Goal: Task Accomplishment & Management: Complete application form

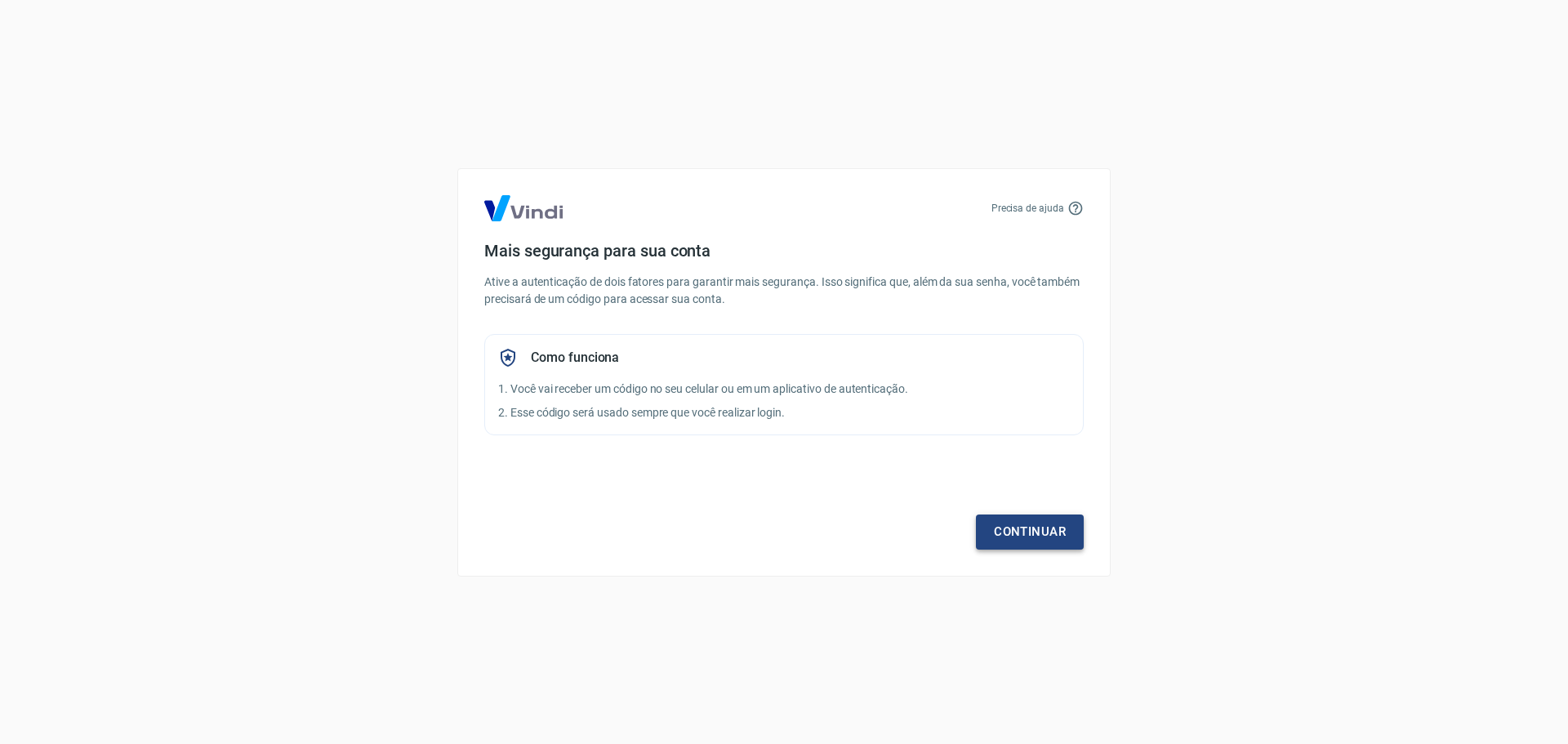
click at [1032, 529] on link "Continuar" at bounding box center [1029, 532] width 108 height 34
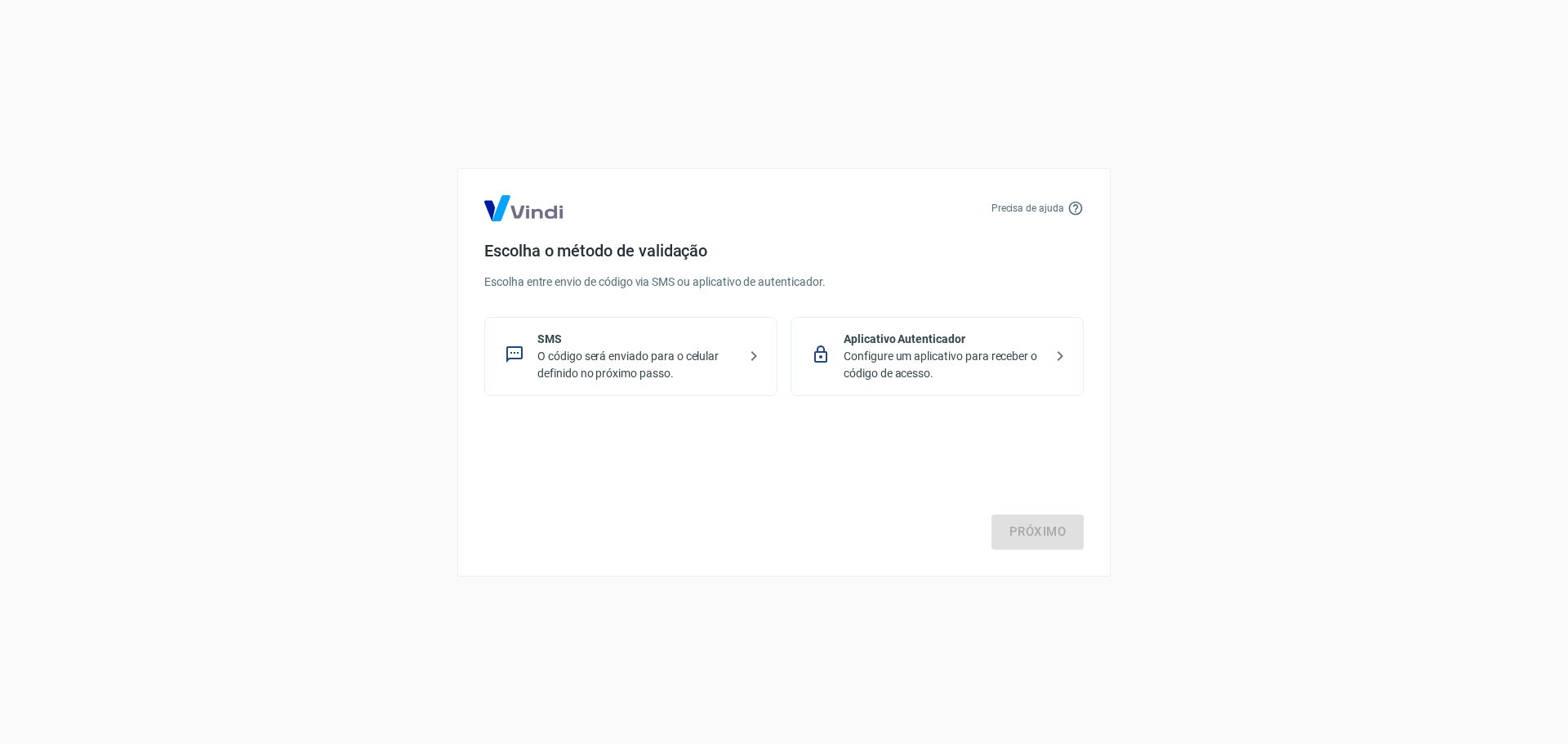
click at [607, 351] on p "O código será enviado para o celular definido no próximo passo." at bounding box center [638, 365] width 201 height 34
click at [1034, 533] on link "Próximo" at bounding box center [1037, 532] width 92 height 34
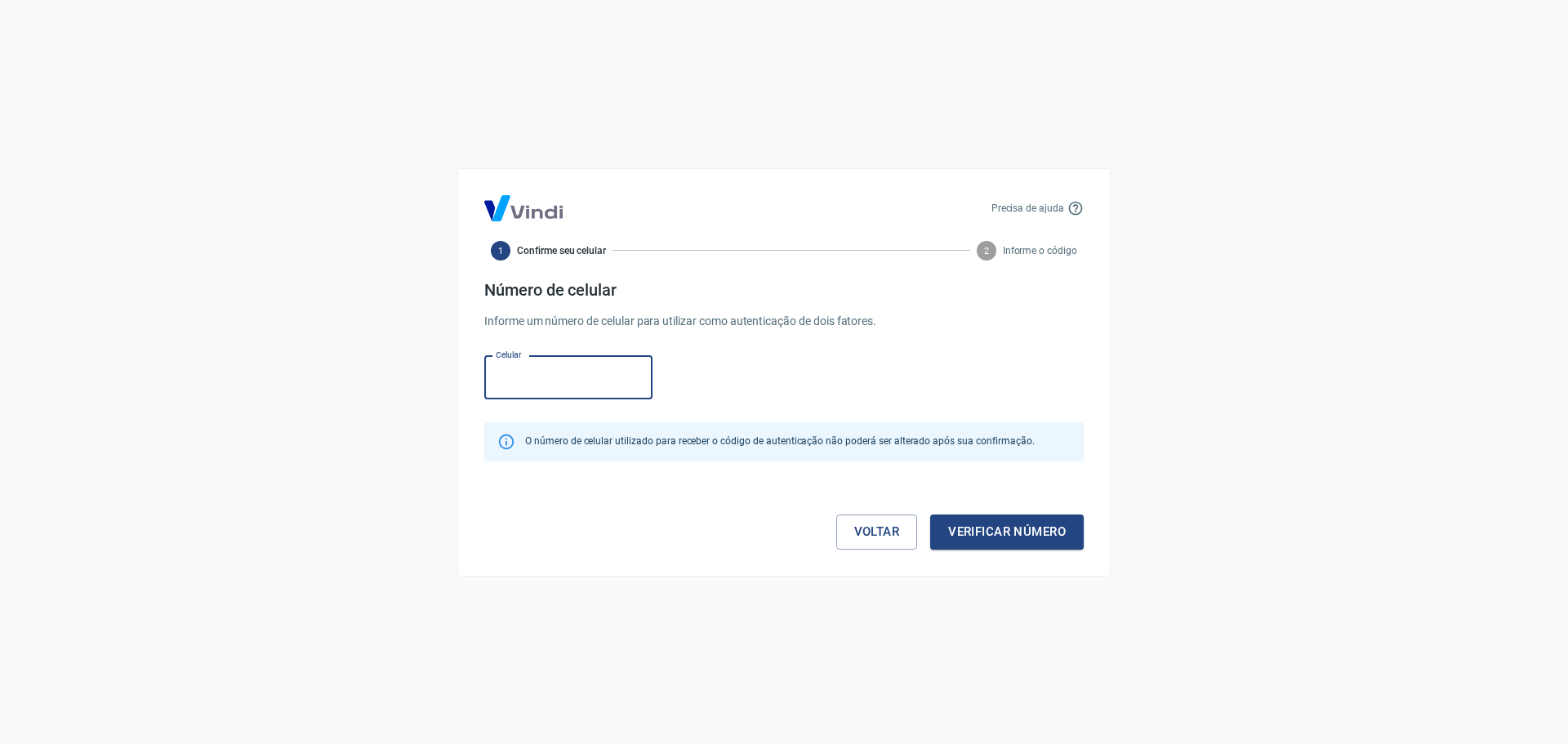
click at [565, 371] on input "Celular" at bounding box center [569, 378] width 169 height 43
type input "(87) 99207-4806"
click at [1003, 530] on button "Verificar número" at bounding box center [1007, 532] width 153 height 34
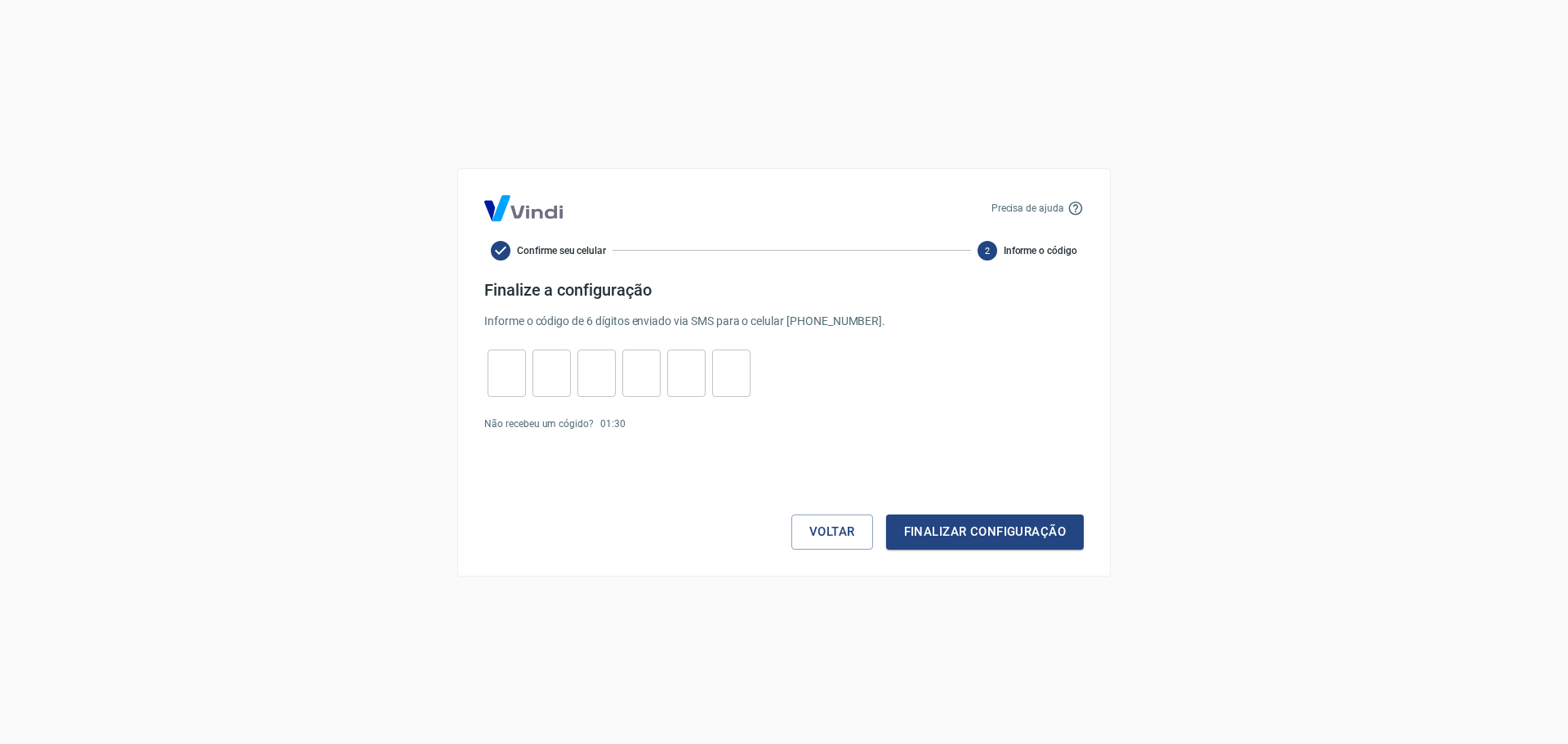
click at [486, 366] on div "​ ​ ​ ​ ​ ​" at bounding box center [619, 372] width 269 height 47
click at [514, 391] on div "​" at bounding box center [507, 372] width 39 height 47
type input "7"
type input "4"
type input "7"
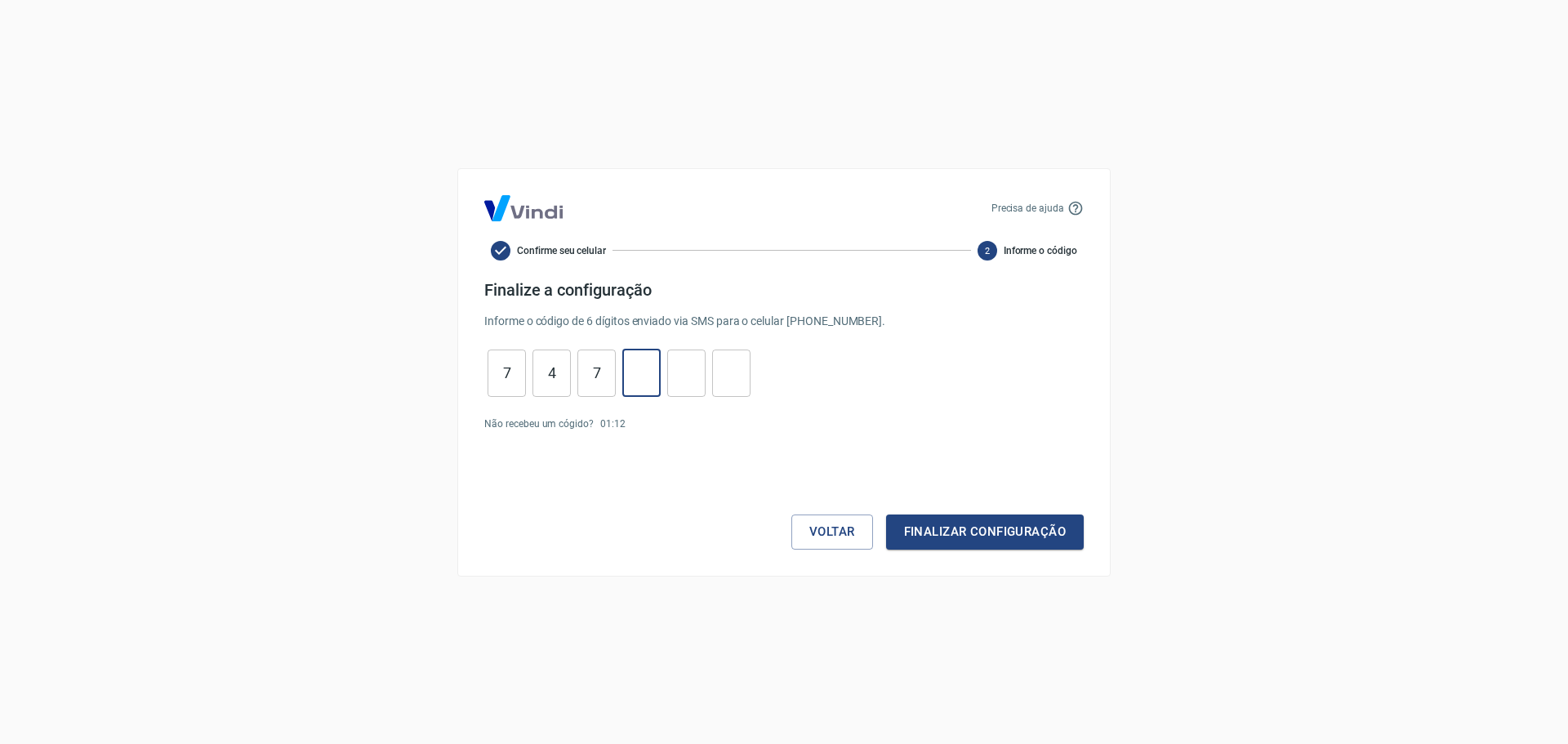
type input "1"
type input "0"
type input "7"
click at [998, 557] on div "Precisa de ajuda Confirme seu celular 2 Informe o código Finalize a configuraçã…" at bounding box center [784, 372] width 653 height 409
click at [1003, 539] on button "Finalizar configuração" at bounding box center [985, 532] width 198 height 34
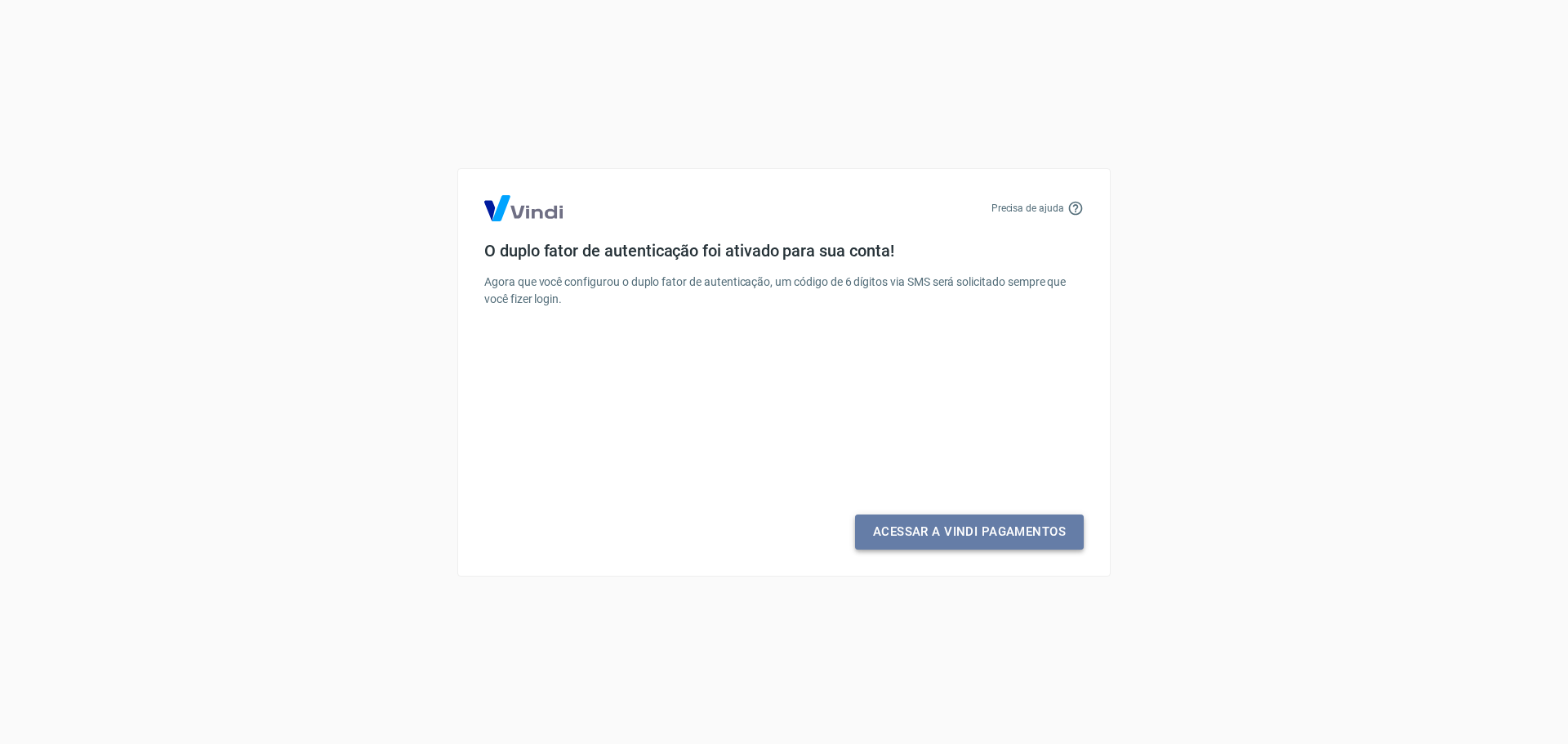
click at [993, 535] on link "Acessar a Vindi Pagamentos" at bounding box center [970, 532] width 229 height 34
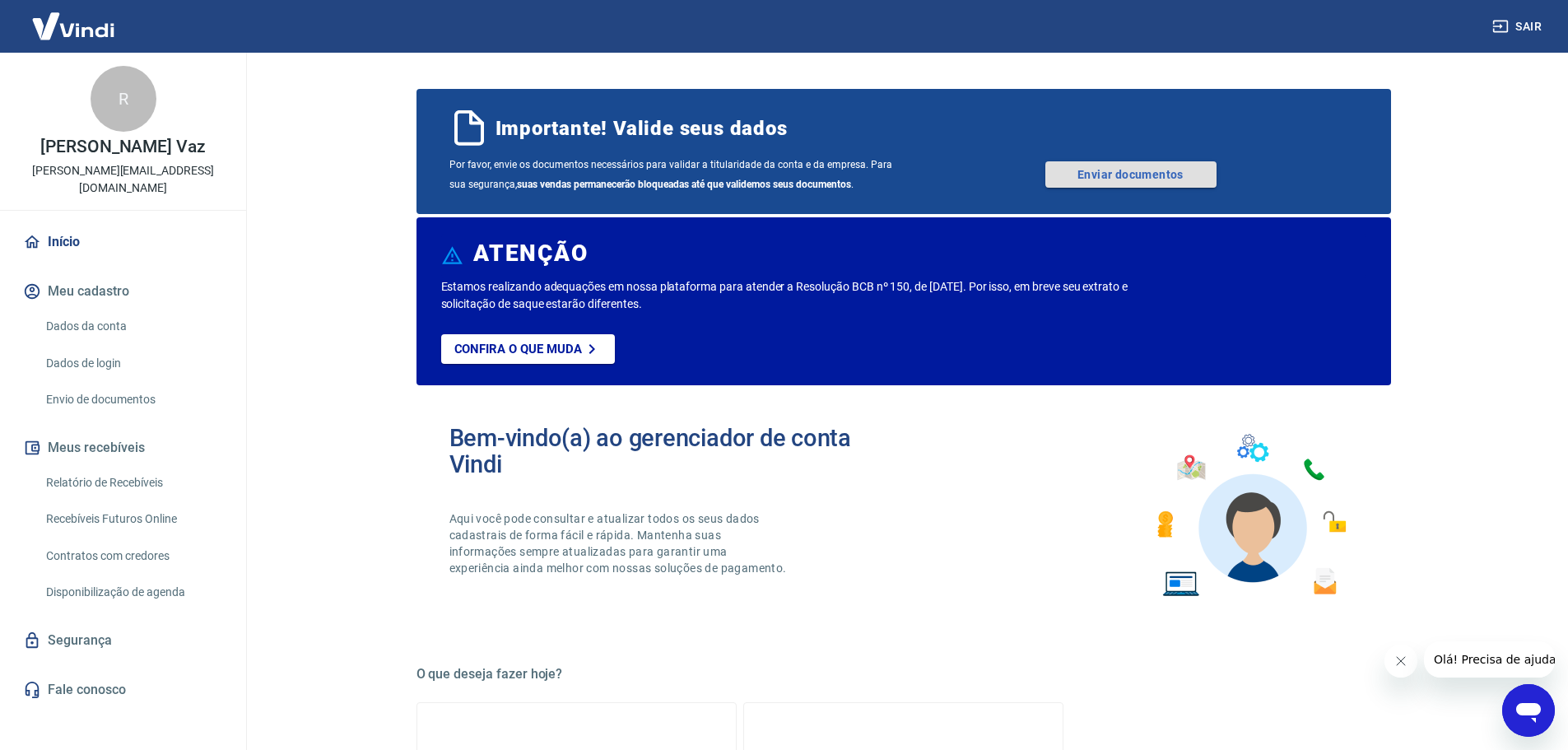
click at [1137, 174] on link "Enviar documentos" at bounding box center [1130, 174] width 171 height 26
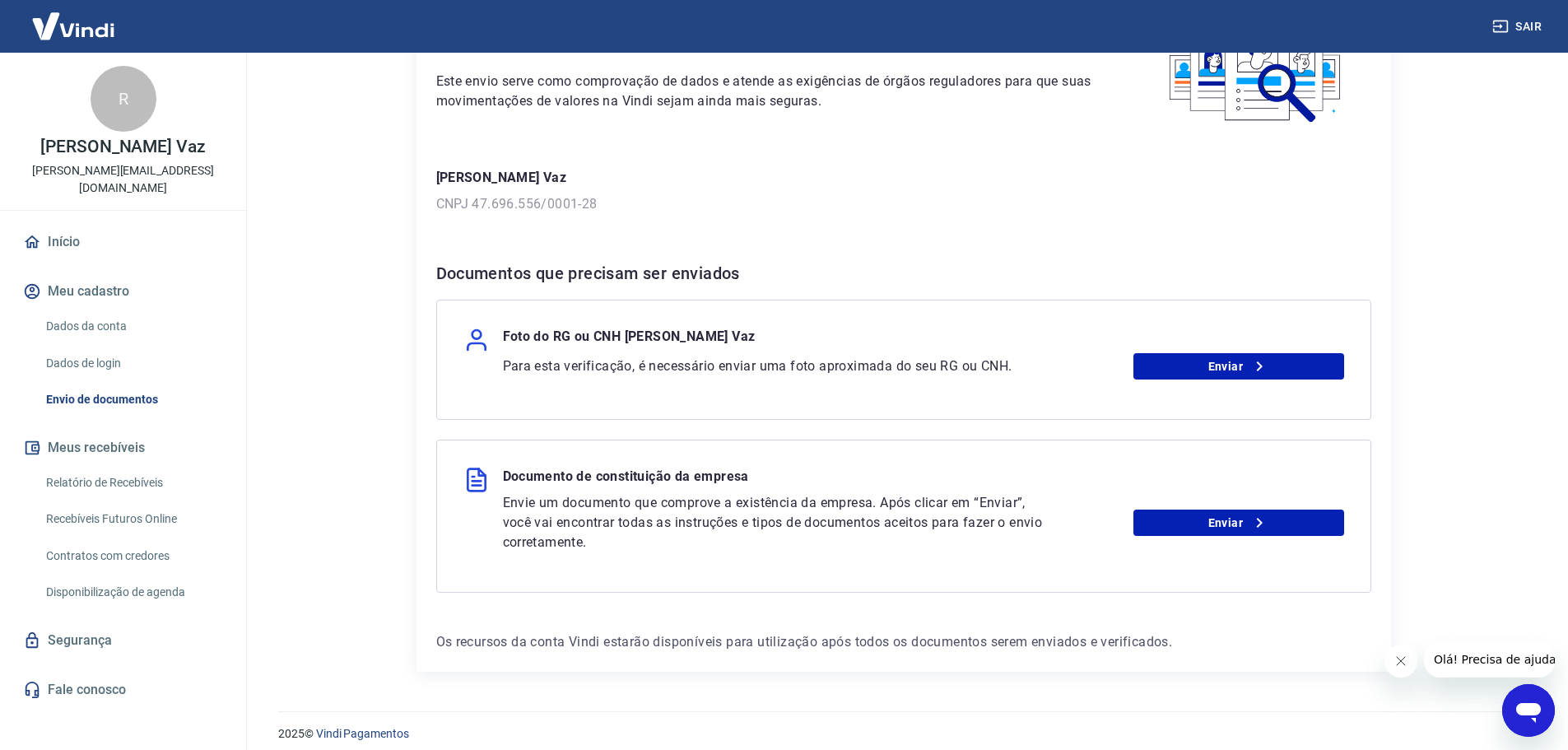
scroll to position [152, 0]
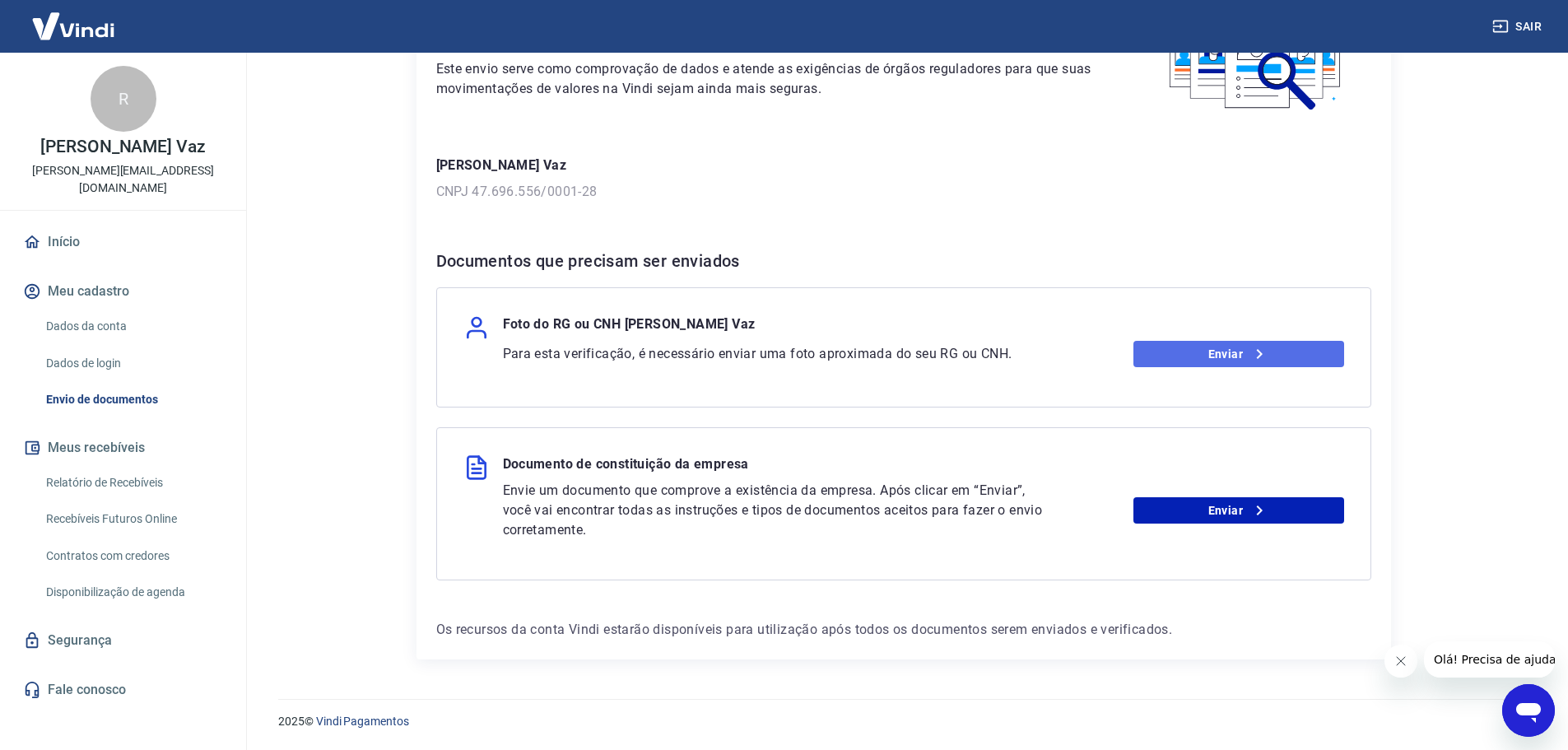
click at [1219, 351] on link "Enviar" at bounding box center [1238, 354] width 211 height 26
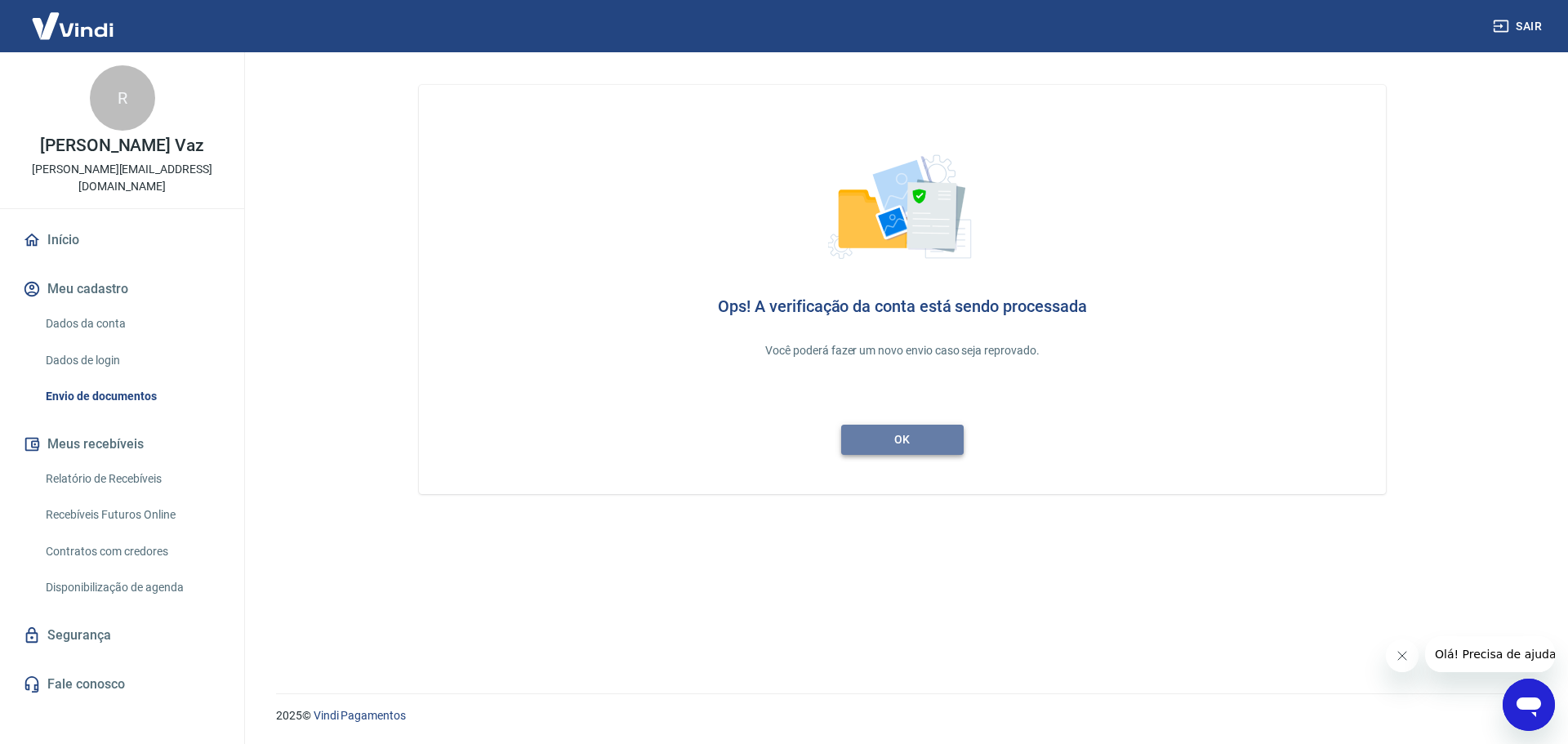
click at [907, 439] on link "ok" at bounding box center [903, 440] width 122 height 30
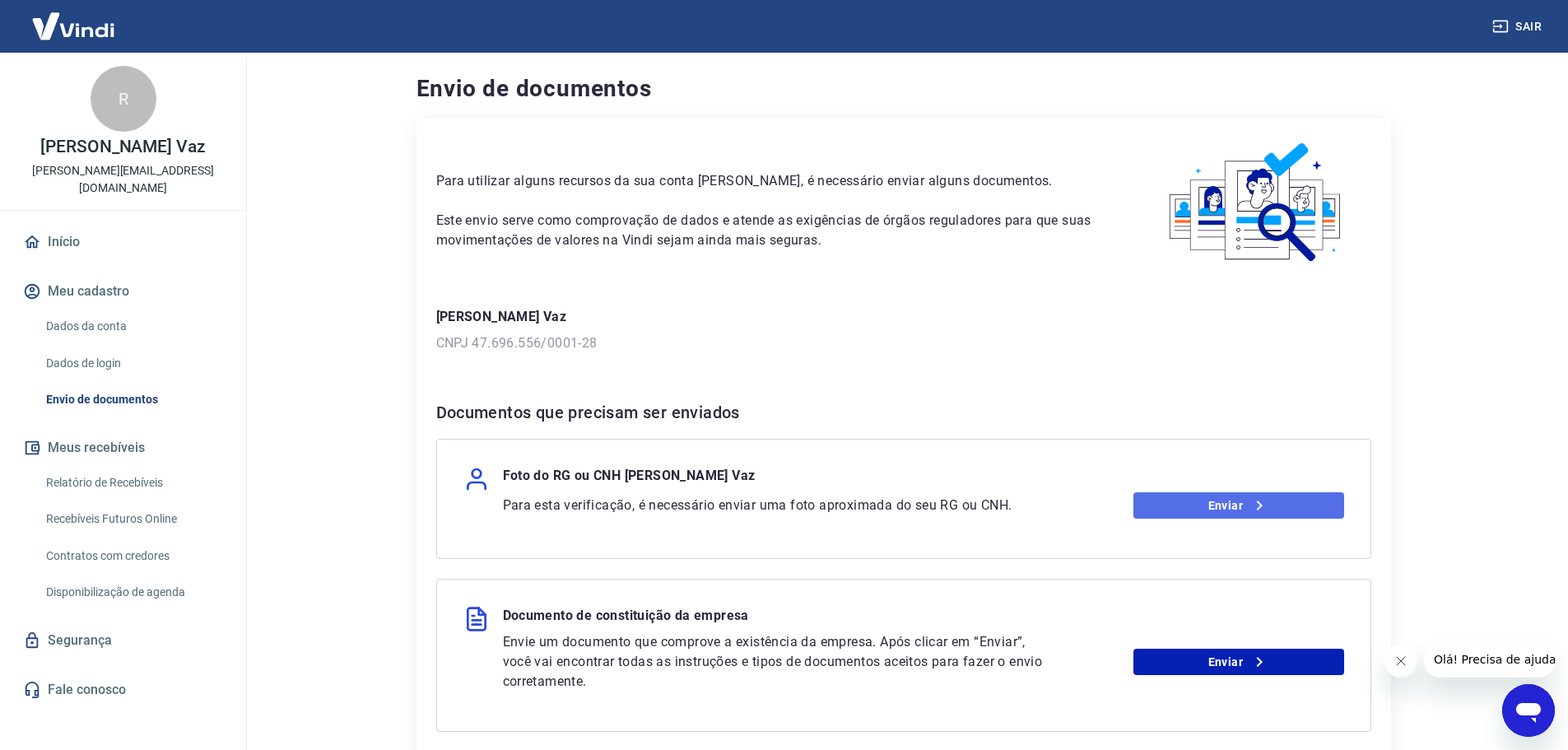
click at [1252, 505] on icon at bounding box center [1259, 505] width 20 height 20
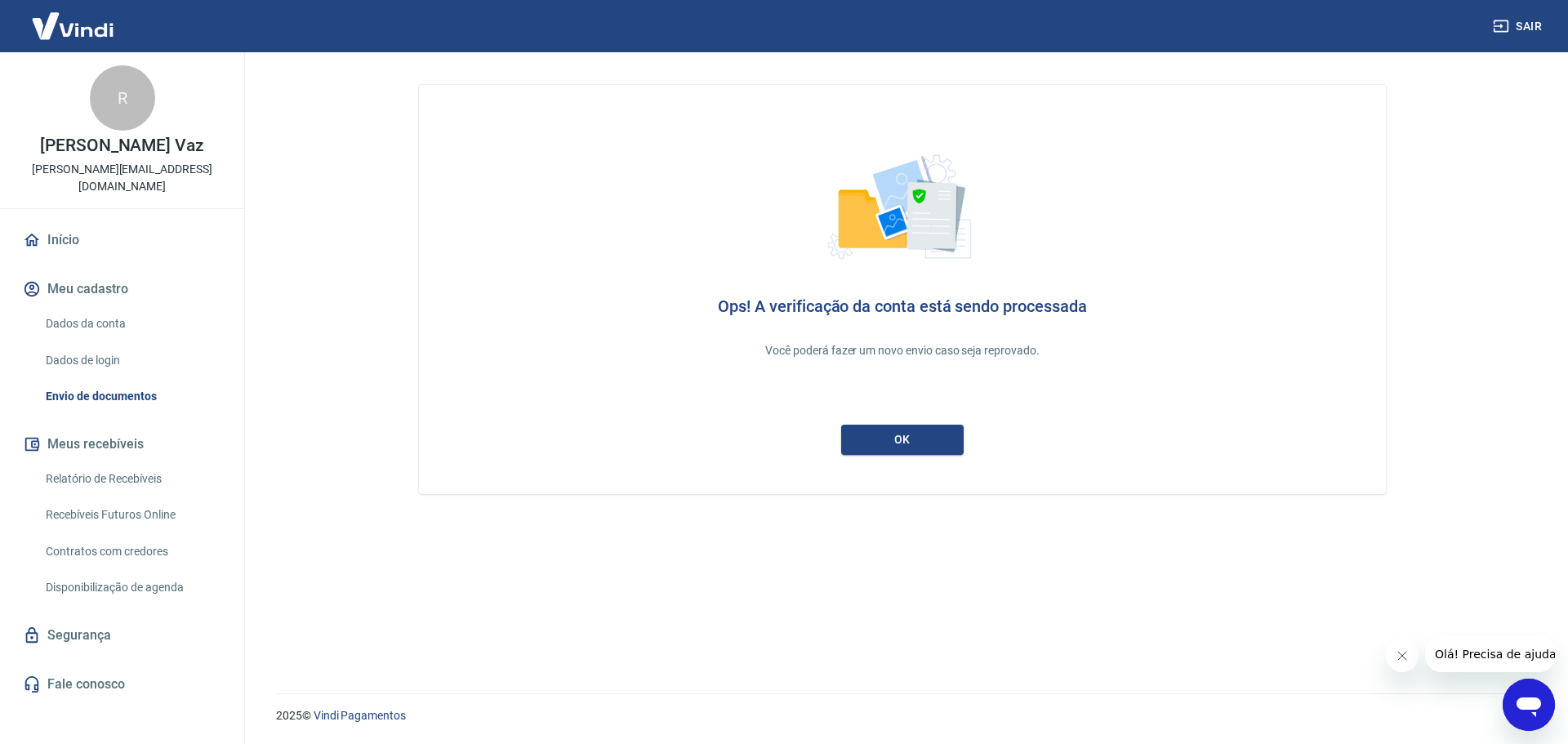
click at [89, 222] on link "Início" at bounding box center [122, 240] width 205 height 36
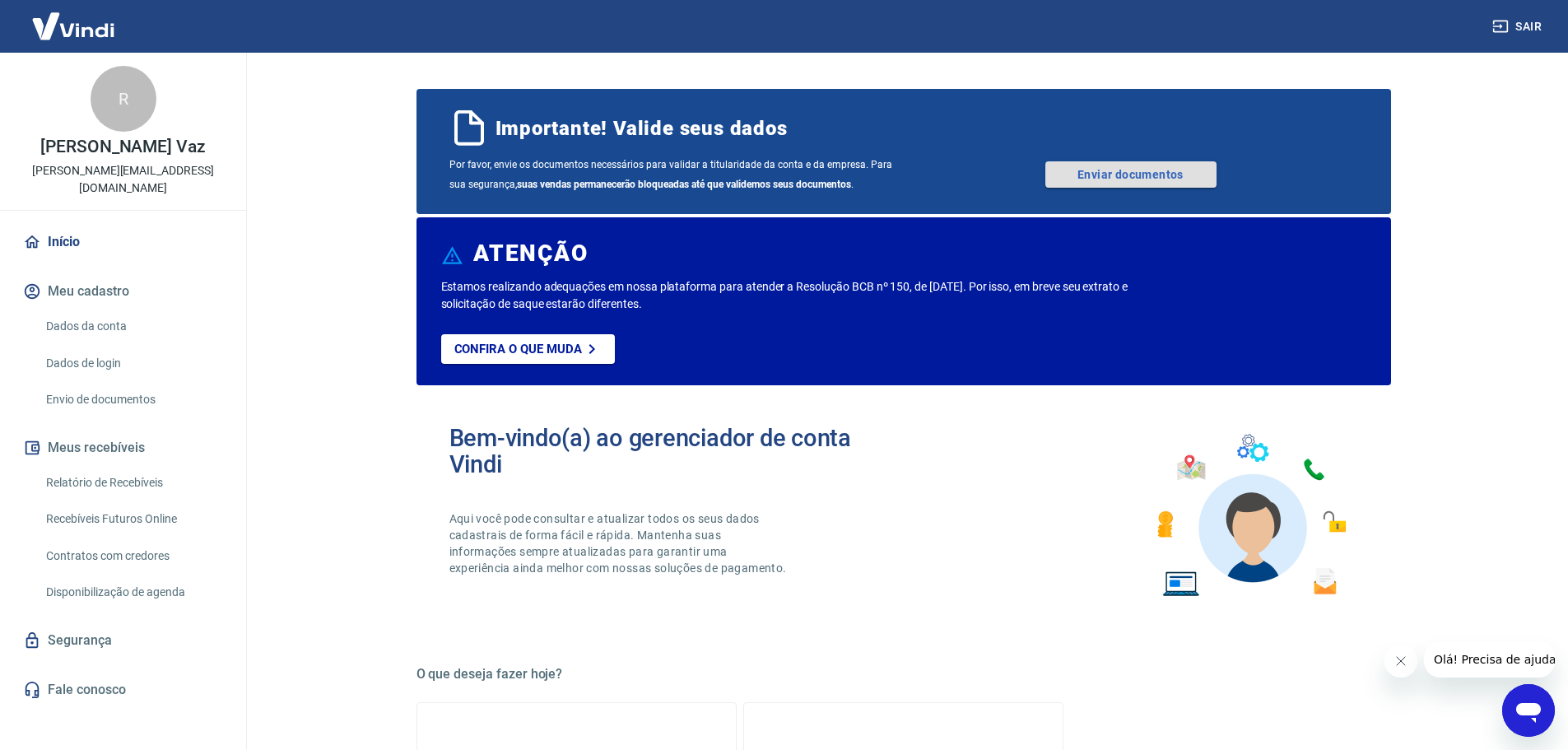
click at [1175, 171] on link "Enviar documentos" at bounding box center [1130, 174] width 171 height 26
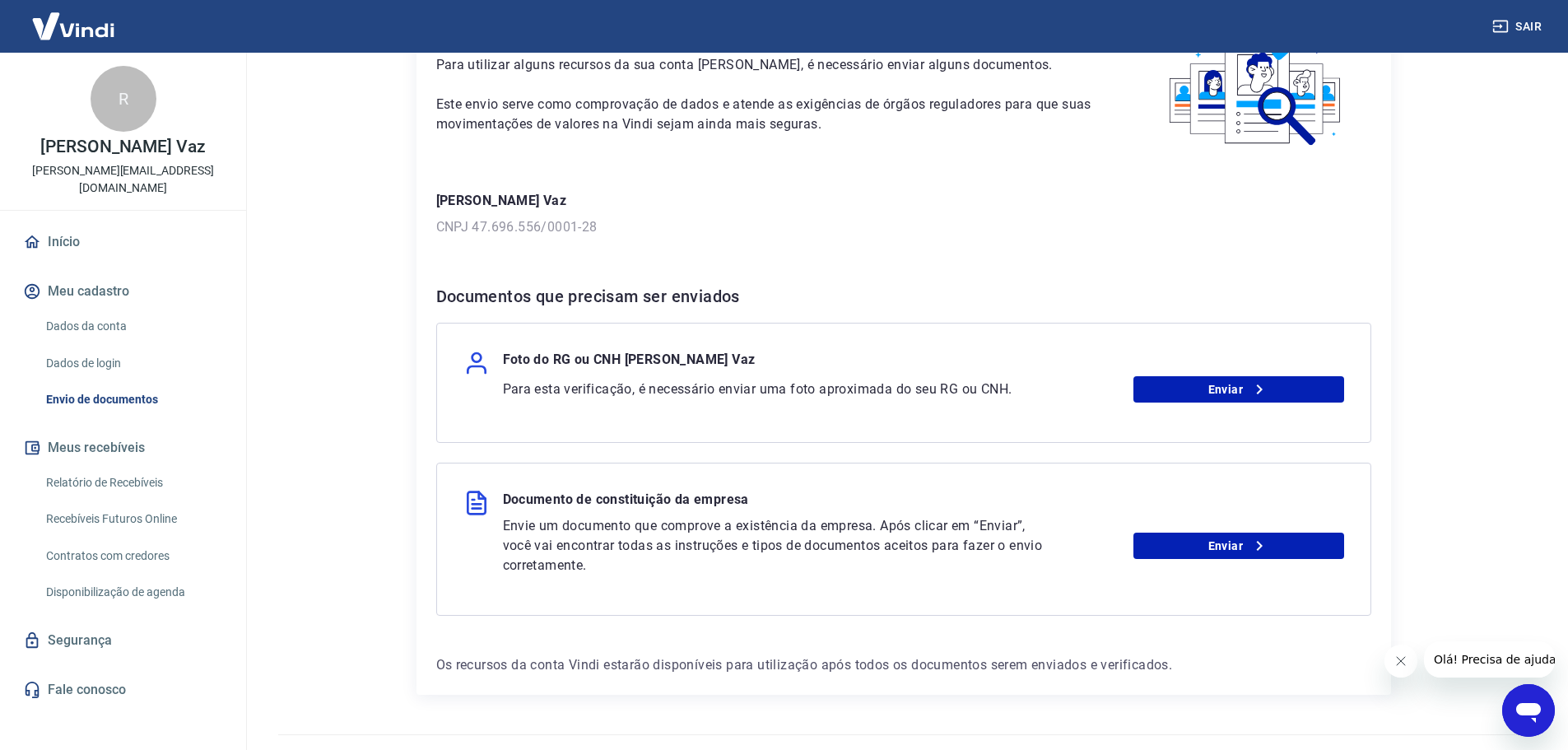
scroll to position [152, 0]
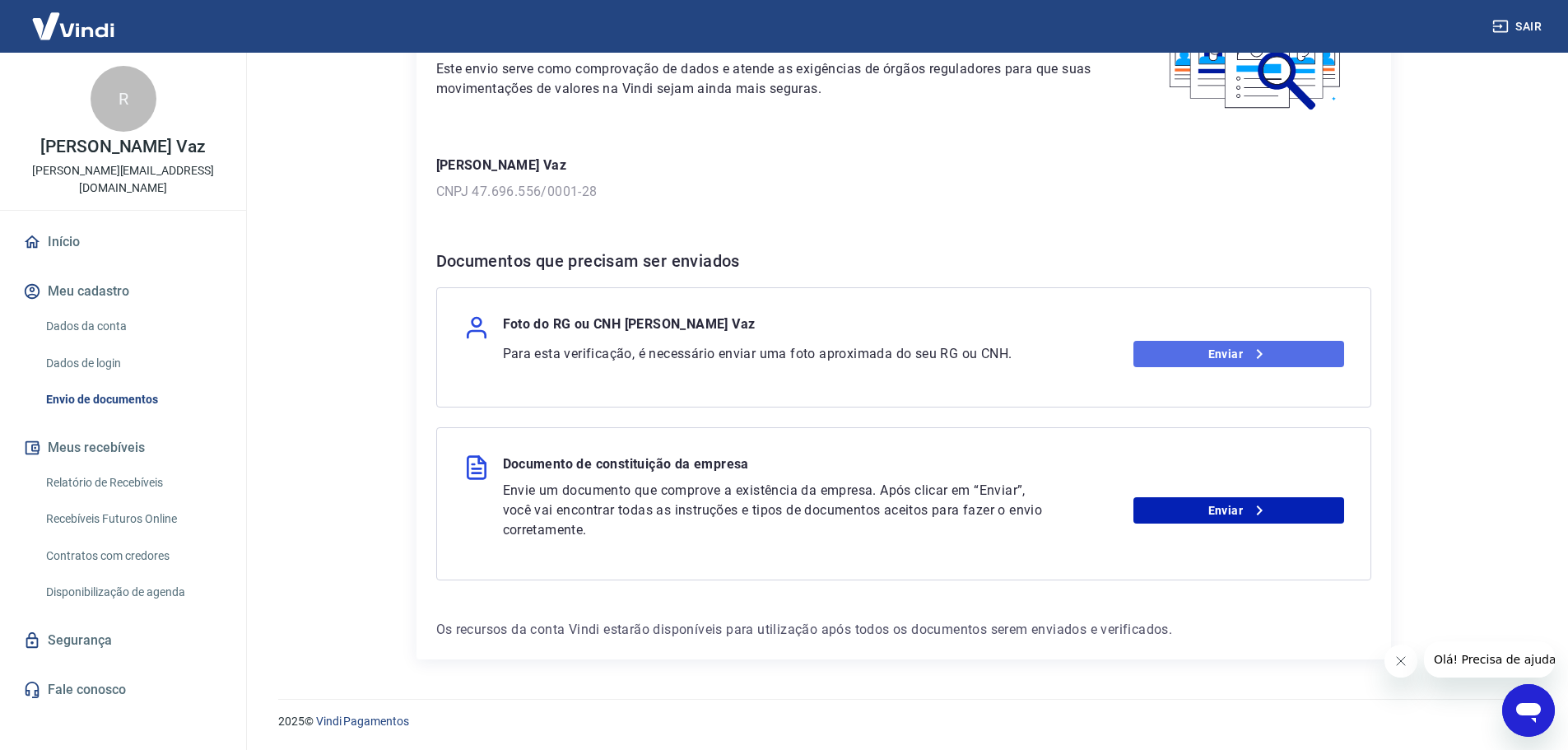
click at [1271, 355] on link "Enviar" at bounding box center [1238, 354] width 211 height 26
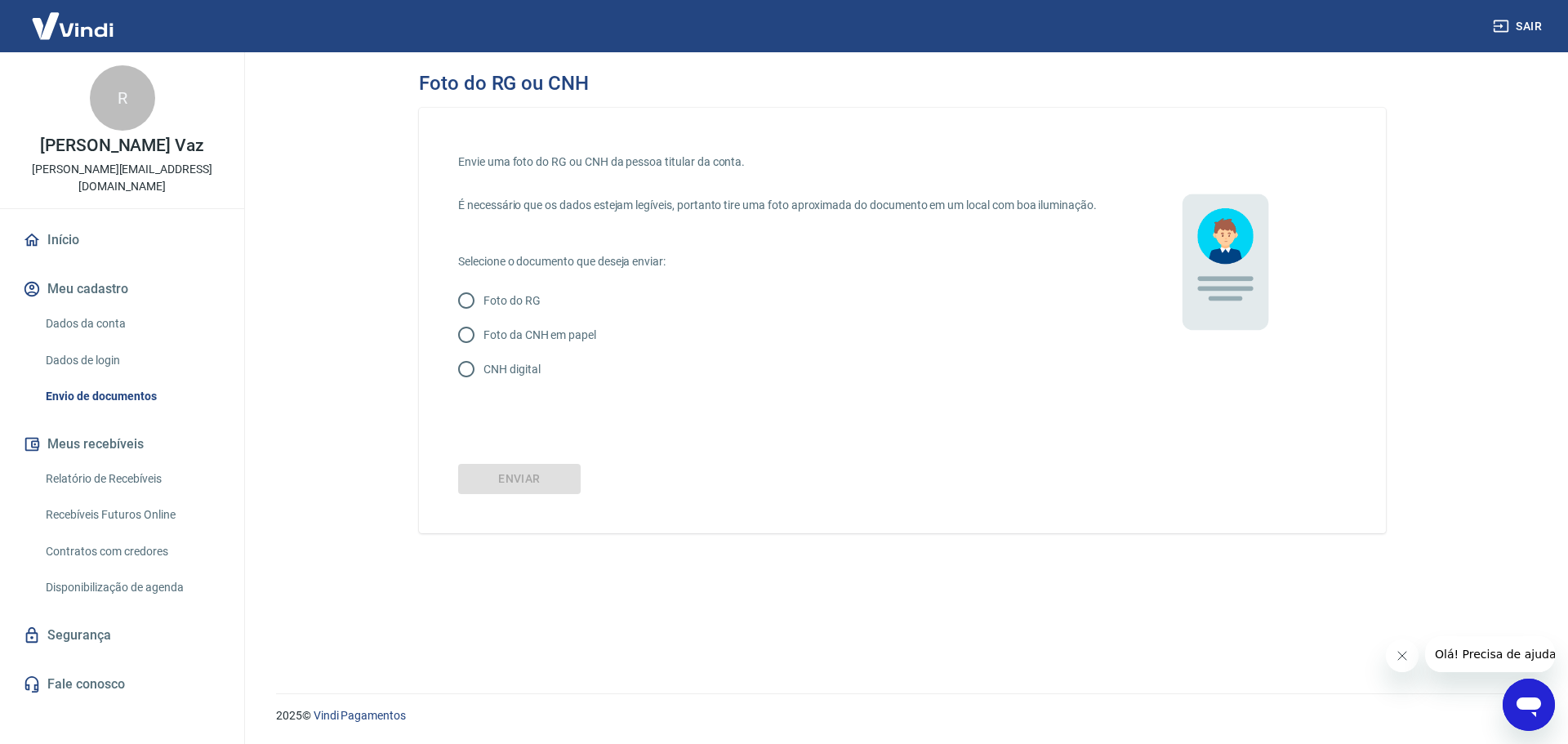
click at [466, 386] on input "CNH digital" at bounding box center [466, 369] width 34 height 34
radio input "true"
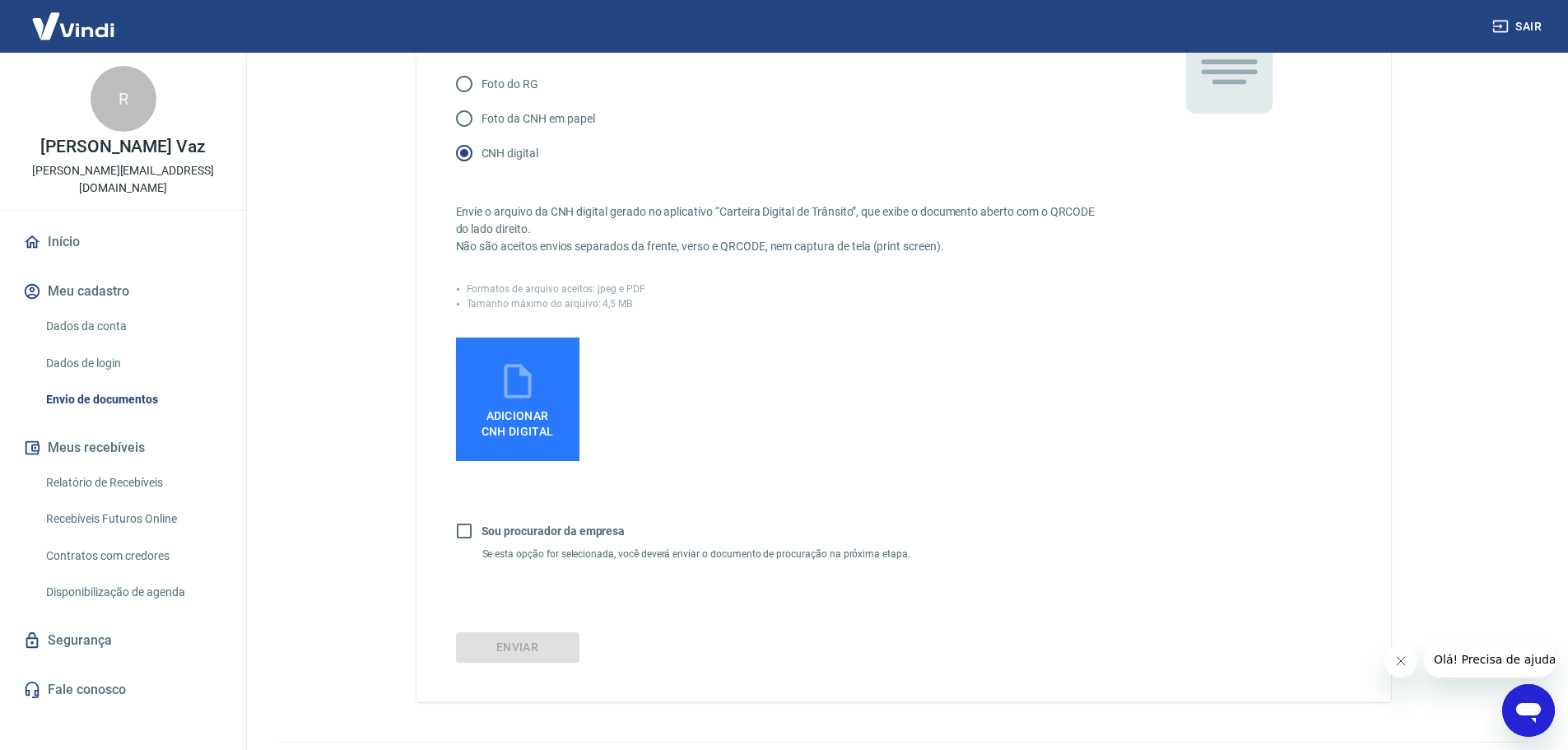
scroll to position [219, 0]
click at [537, 401] on icon at bounding box center [517, 380] width 41 height 41
click at [0, 0] on input "Adicionar CNH Digital" at bounding box center [0, 0] width 0 height 0
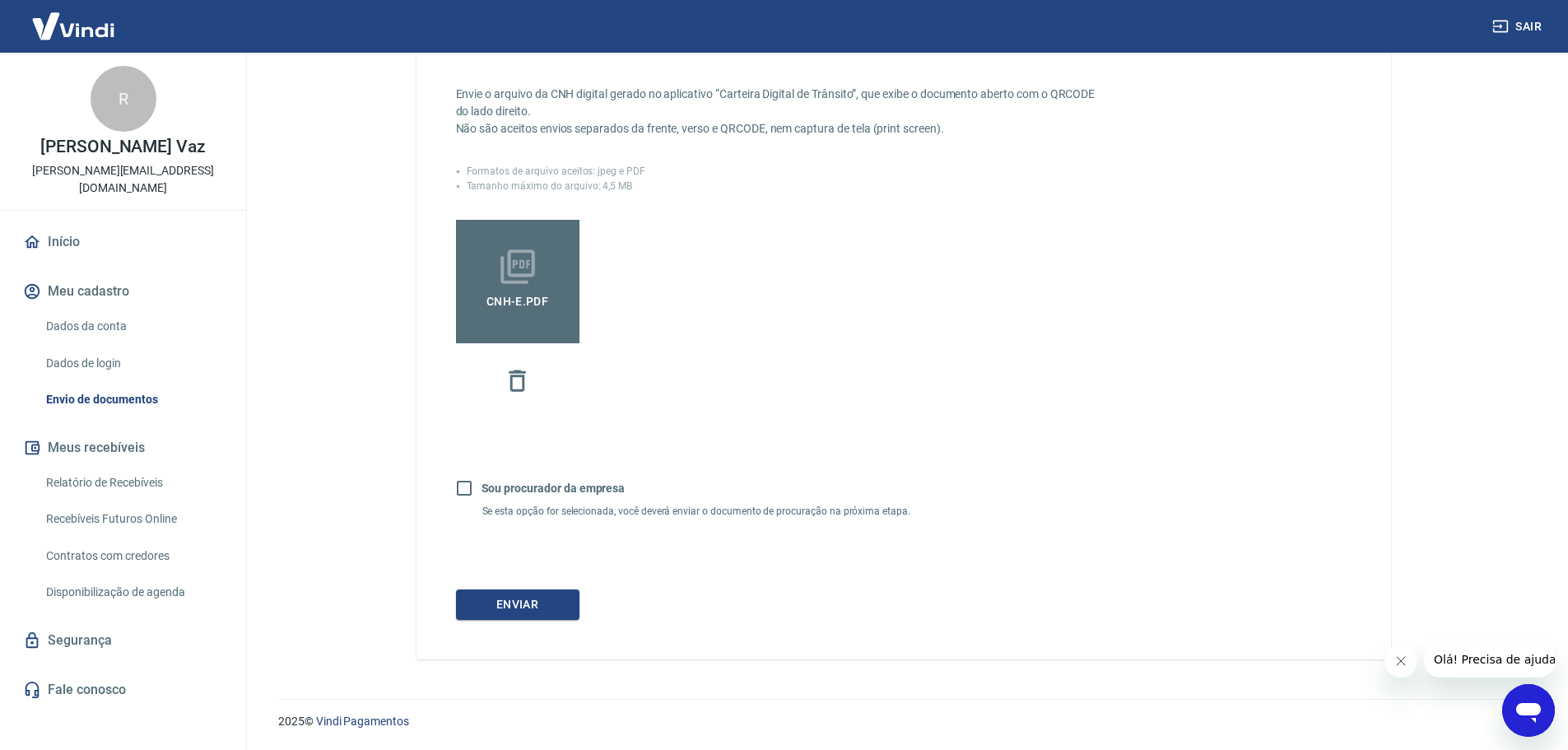
scroll to position [354, 0]
click at [463, 490] on input "Sou procurador da empresa" at bounding box center [464, 488] width 35 height 35
click at [459, 479] on input "Sou procurador da empresa" at bounding box center [464, 488] width 35 height 35
click at [467, 491] on input "Sou procurador da empresa" at bounding box center [464, 488] width 35 height 35
click at [467, 483] on input "Sou procurador da empresa" at bounding box center [464, 488] width 35 height 35
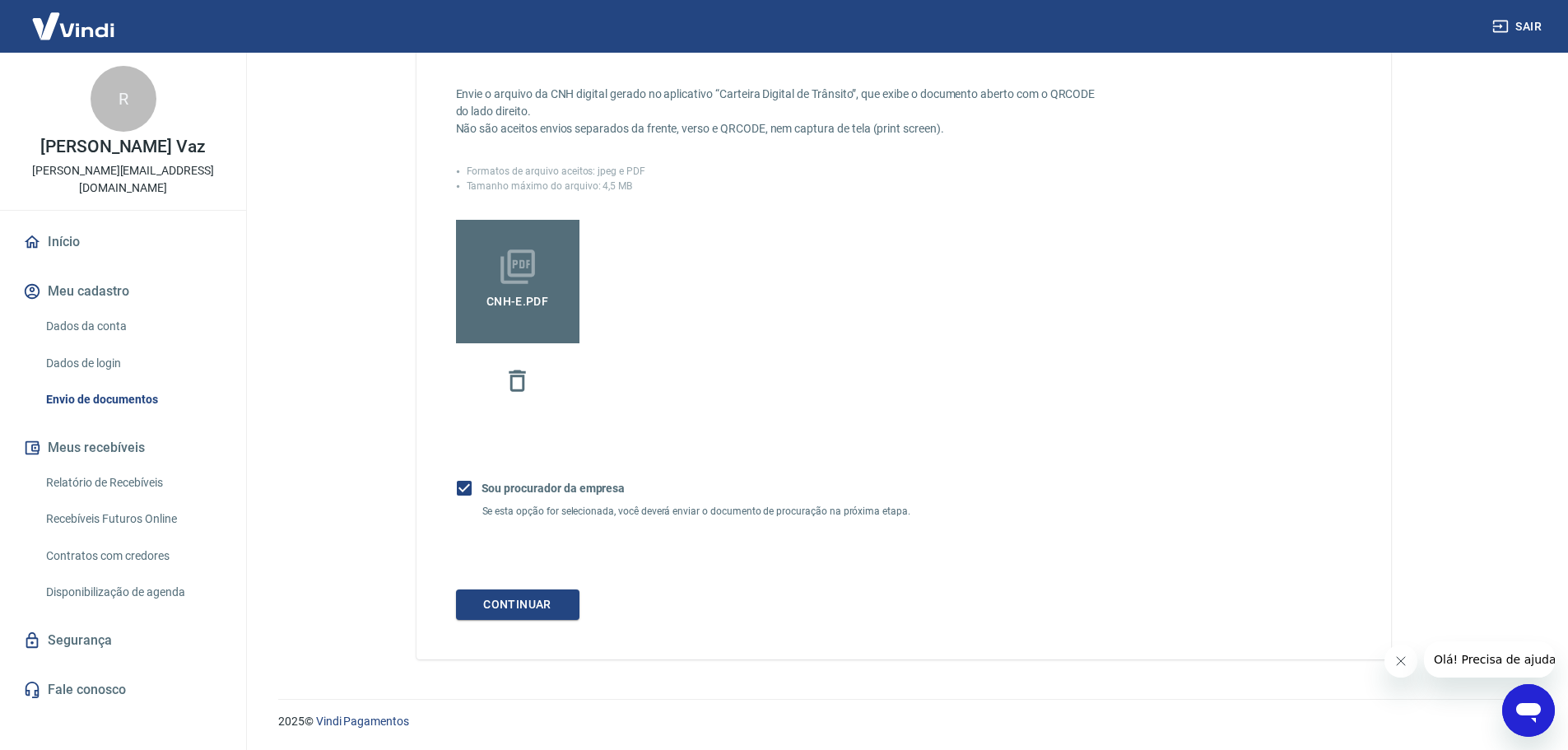
checkbox input "false"
click at [519, 607] on button "Enviar" at bounding box center [518, 604] width 123 height 30
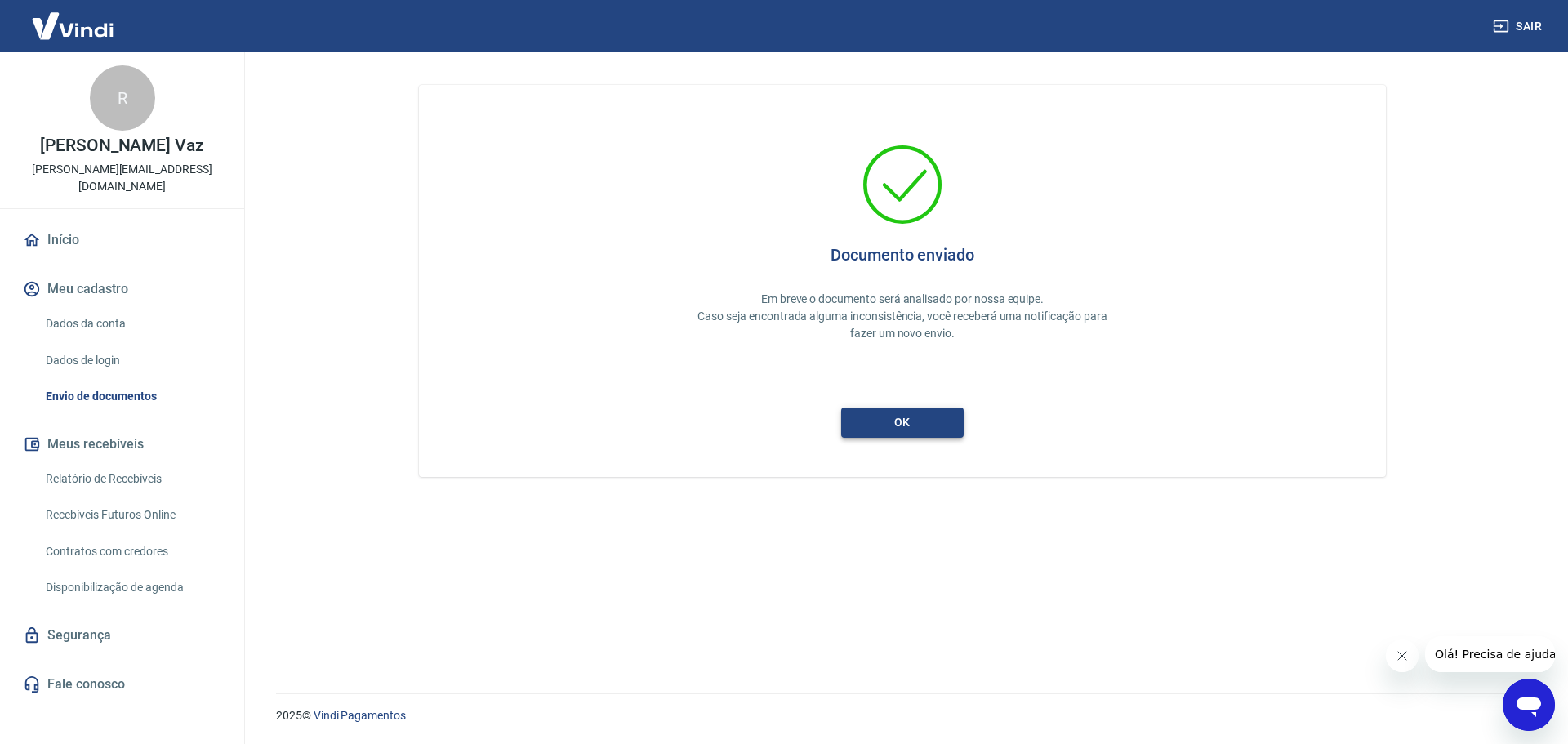
click at [913, 423] on button "ok" at bounding box center [903, 422] width 122 height 30
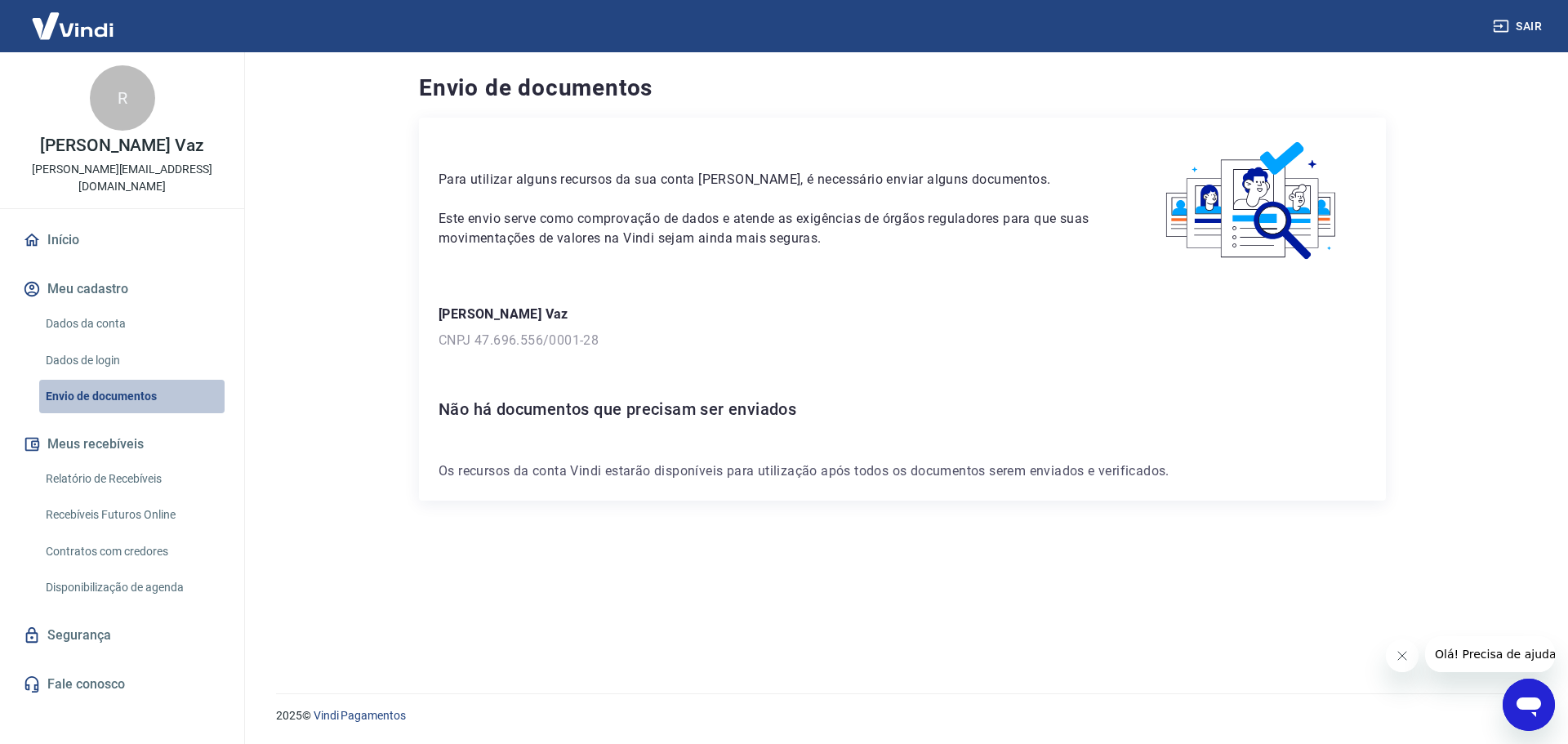
click at [112, 384] on link "Envio de documentos" at bounding box center [132, 396] width 185 height 34
click at [126, 426] on button "Meus recebíveis" at bounding box center [122, 444] width 205 height 36
click at [127, 379] on link "Envio de documentos" at bounding box center [132, 396] width 185 height 34
click at [83, 31] on img at bounding box center [72, 26] width 106 height 50
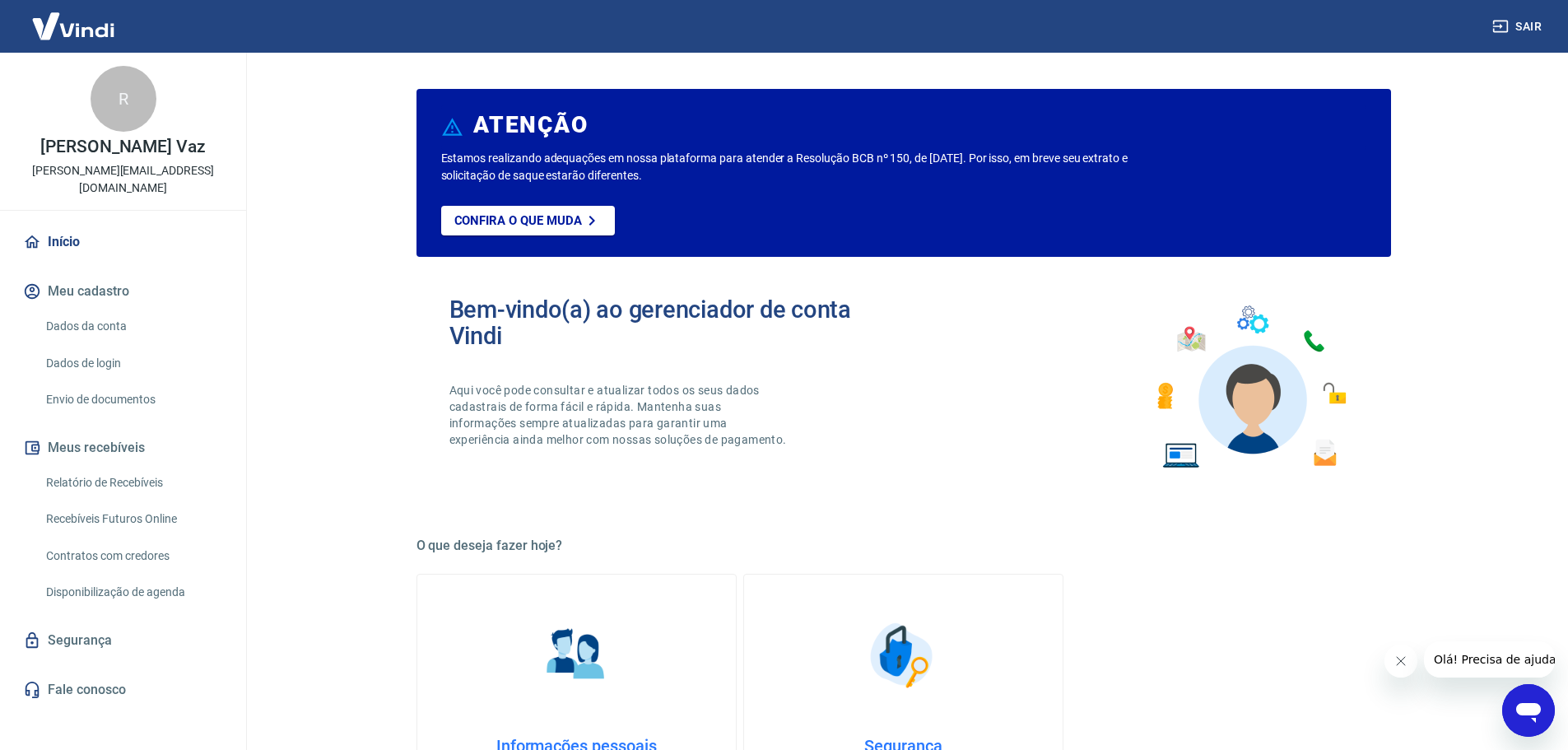
click at [82, 382] on link "Envio de documentos" at bounding box center [133, 399] width 186 height 34
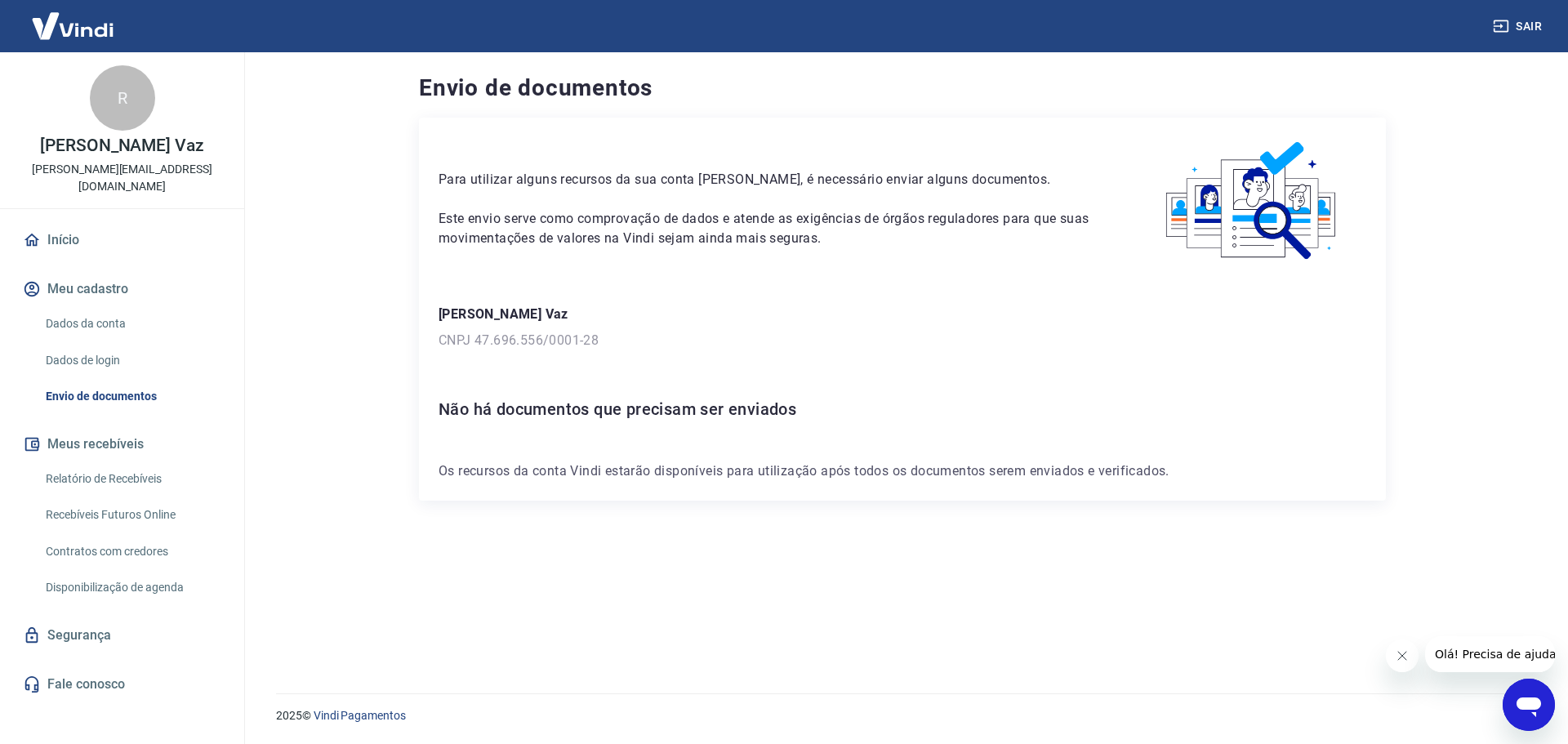
click at [961, 532] on div "Para utilizar alguns recursos da sua conta Vindi, é necessário enviar alguns do…" at bounding box center [903, 386] width 967 height 537
click at [956, 343] on p "CNPJ 47.696.556/0001-28" at bounding box center [903, 340] width 928 height 20
